Goal: Find contact information: Obtain details needed to contact an individual or organization

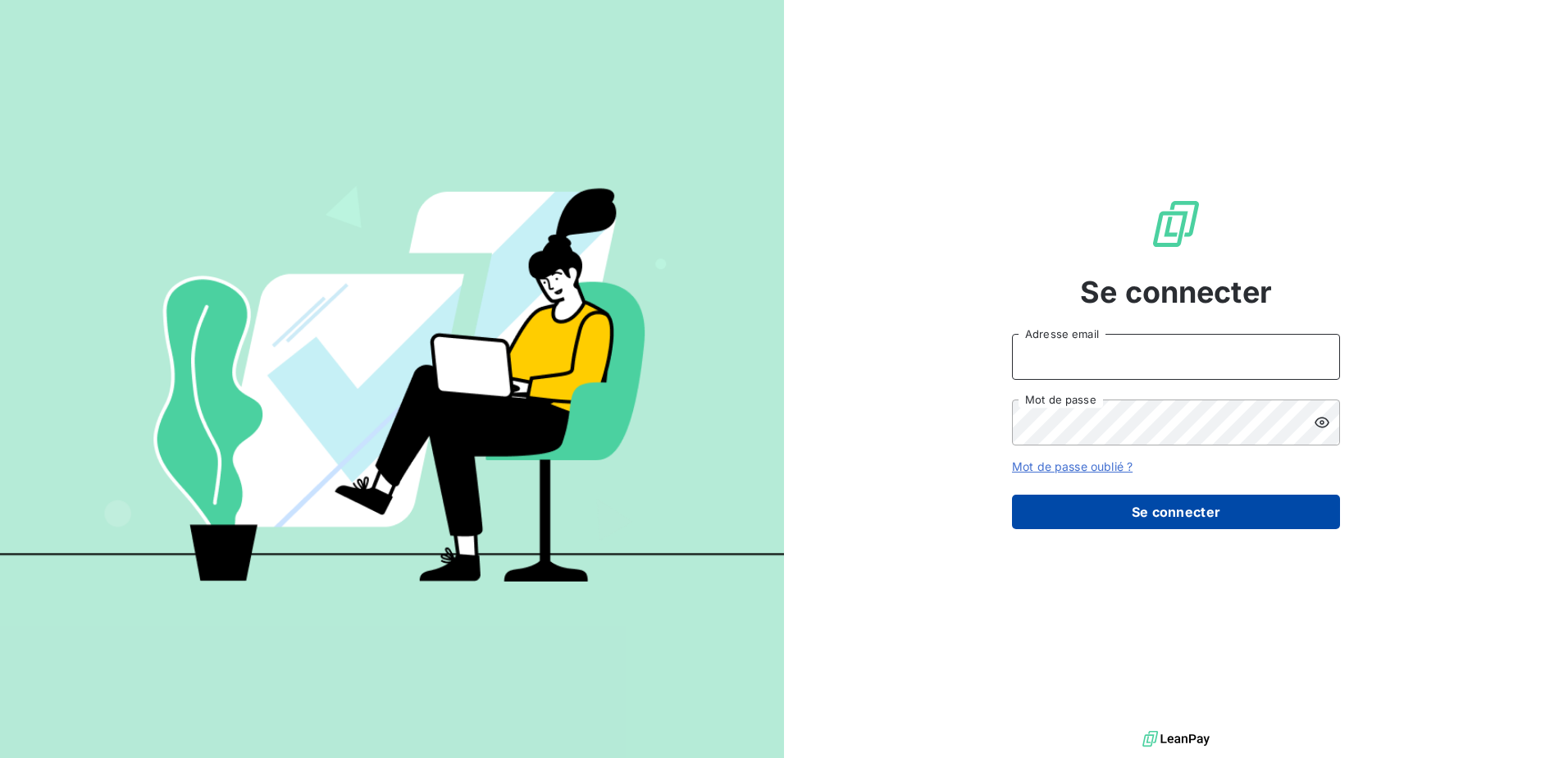
type input "[EMAIL_ADDRESS][DOMAIN_NAME]"
click at [1202, 519] on button "Se connecter" at bounding box center [1176, 511] width 328 height 35
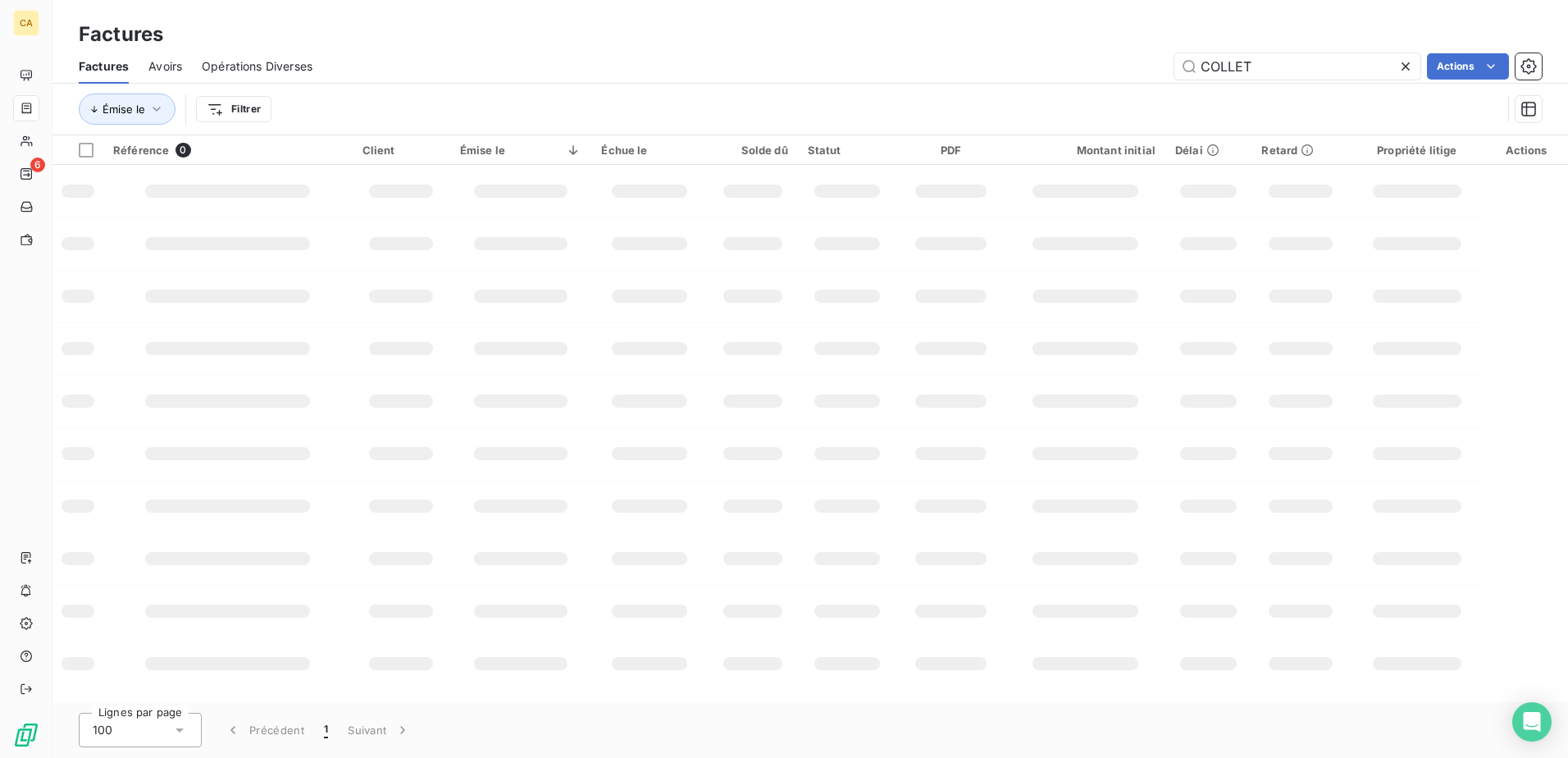
click at [1404, 67] on icon at bounding box center [1406, 67] width 8 height 8
click at [1363, 68] on input "text" at bounding box center [1298, 66] width 246 height 26
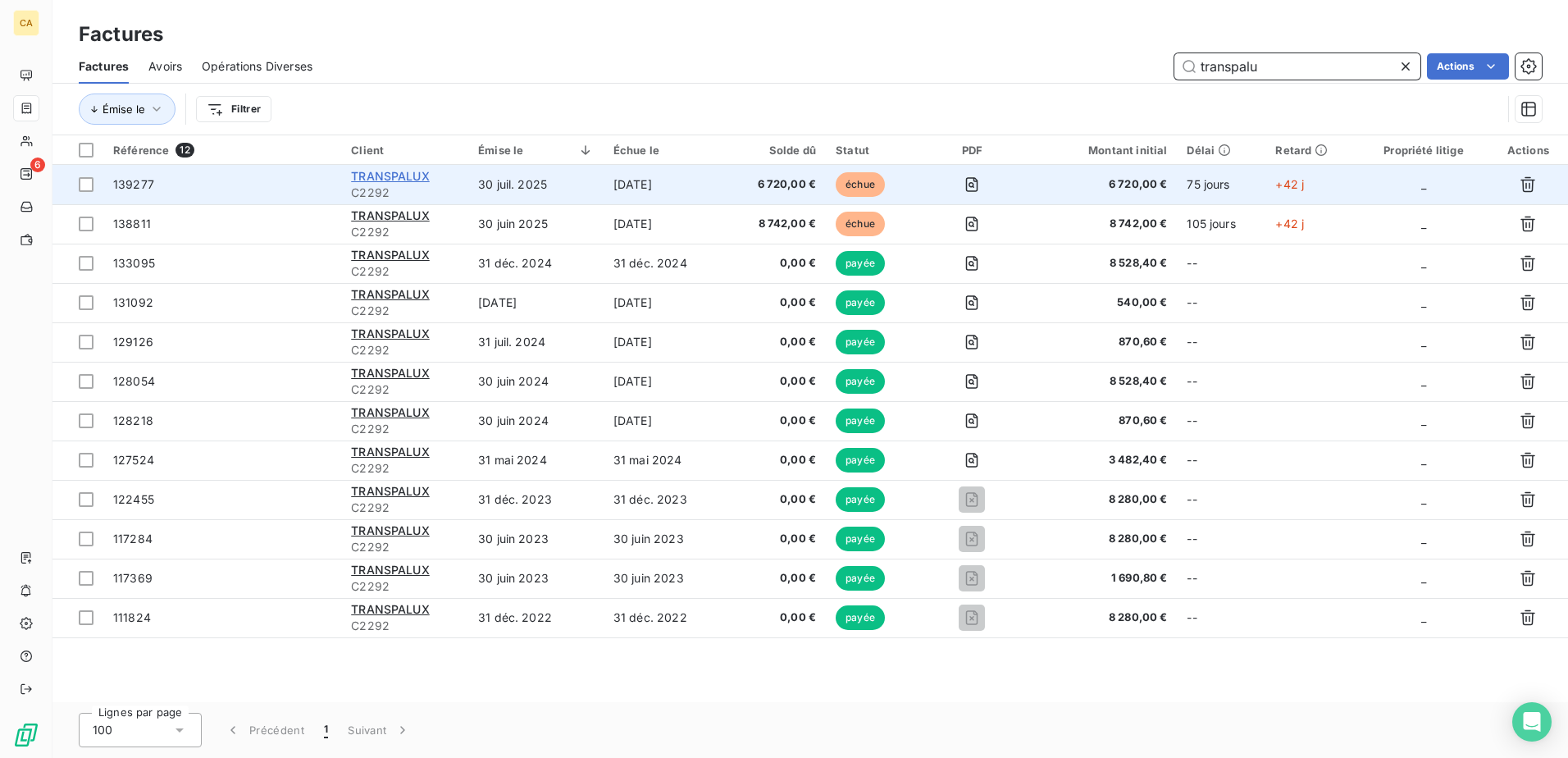
type input "transpalu"
click at [369, 173] on span "TRANSPALUX" at bounding box center [390, 175] width 78 height 14
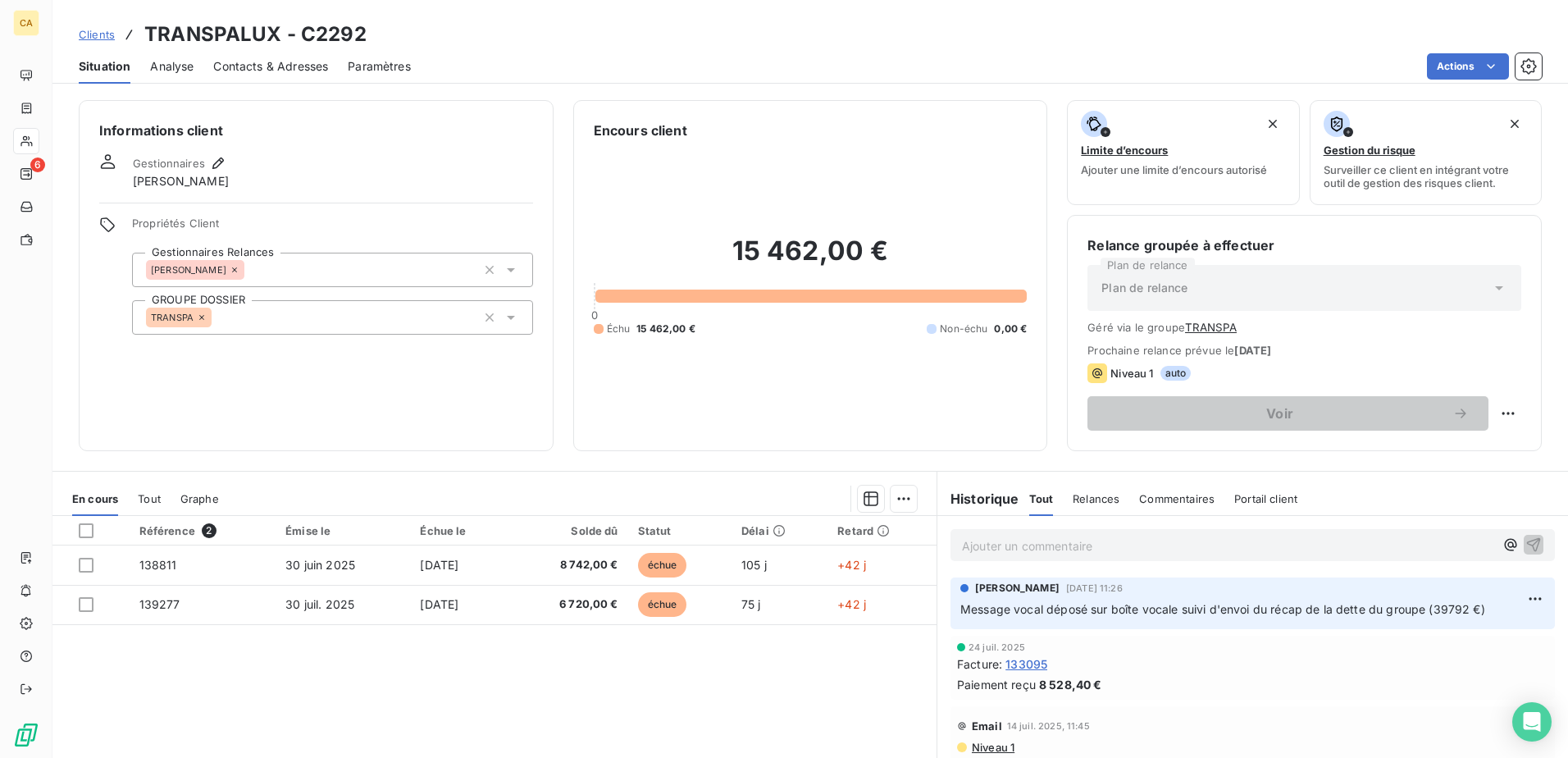
click at [238, 68] on span "Contacts & Adresses" at bounding box center [271, 66] width 115 height 16
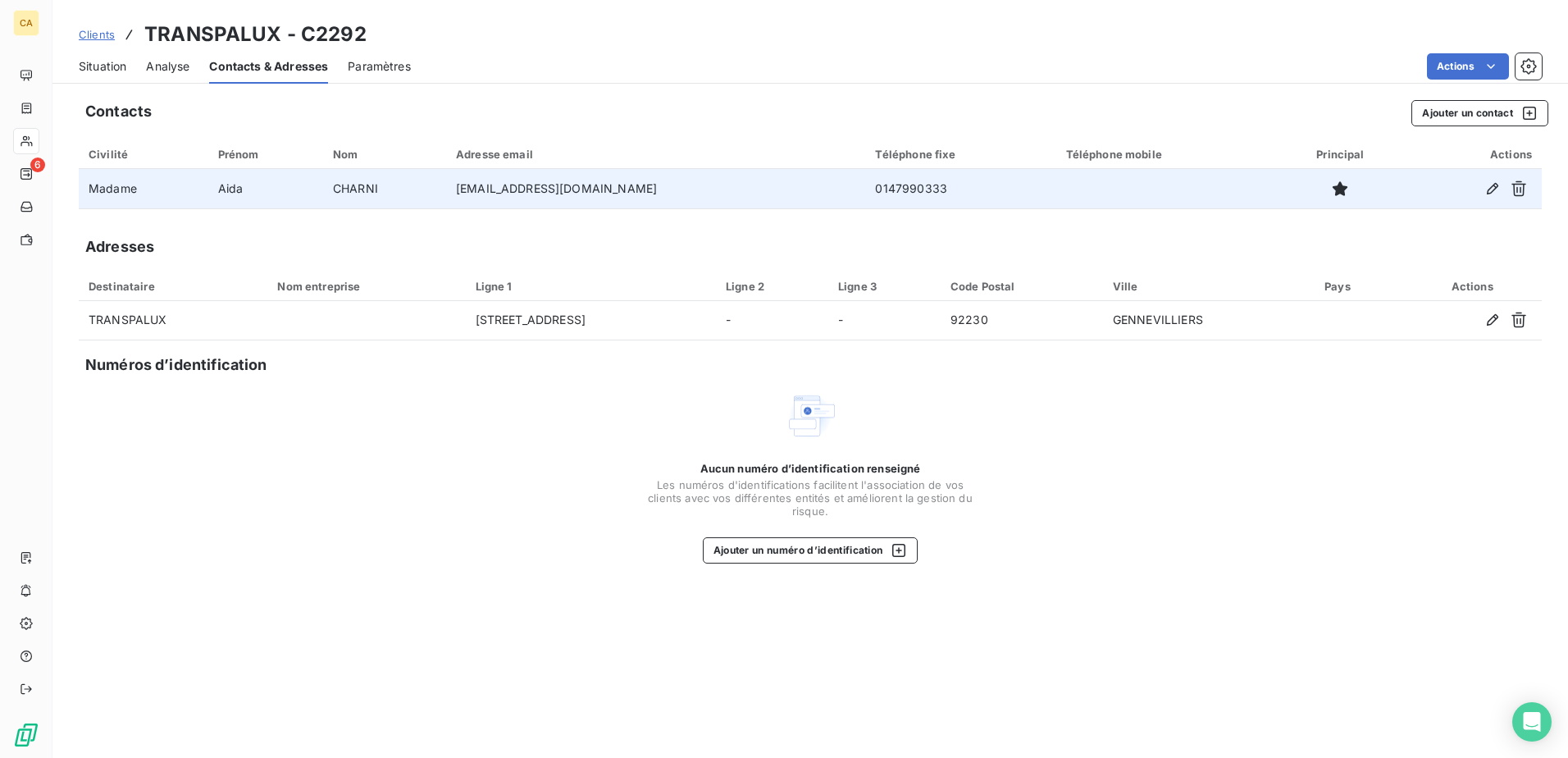
click at [865, 188] on td "0147990333" at bounding box center [961, 188] width 191 height 40
copy td "0147990333"
